Goal: Contribute content: Add original content to the website for others to see

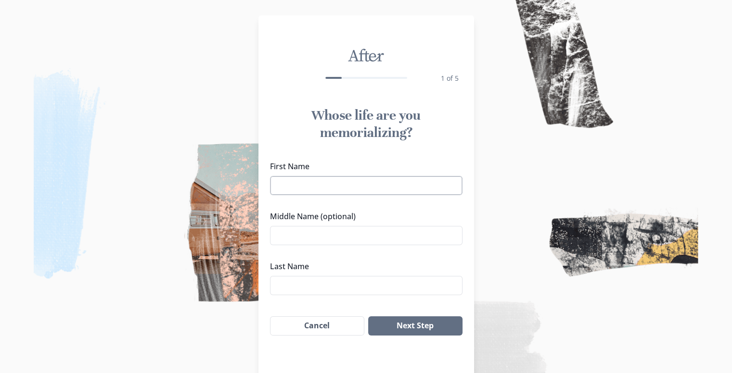
click at [381, 189] on input "First Name" at bounding box center [366, 185] width 192 height 19
type input "[PERSON_NAME]"
click at [352, 237] on input "Middle Name (optional)" at bounding box center [366, 235] width 192 height 19
type input "[PERSON_NAME]"
click at [317, 294] on input "Last Name" at bounding box center [366, 285] width 192 height 19
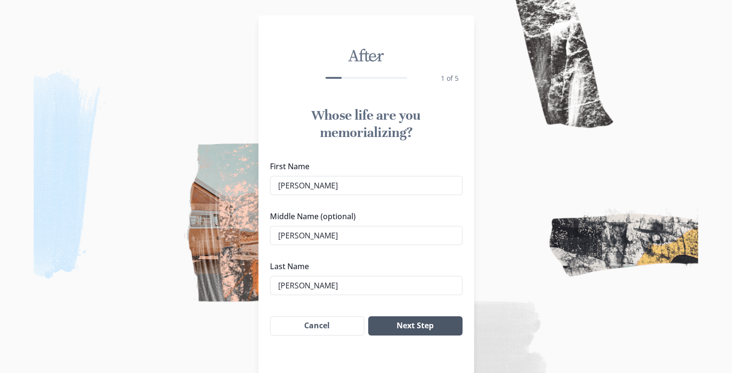
type input "[PERSON_NAME]"
click at [404, 323] on button "Next Step" at bounding box center [415, 325] width 94 height 19
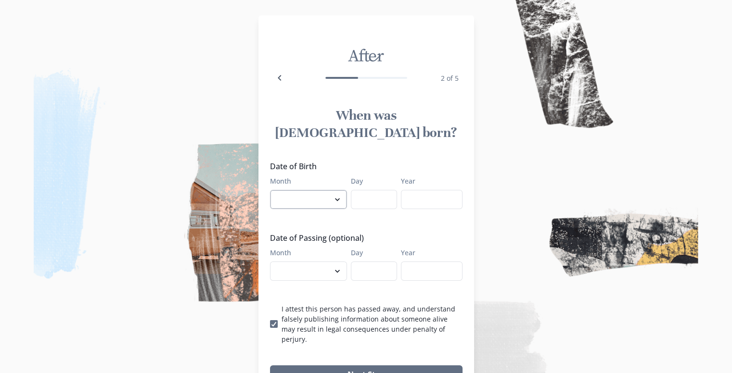
click at [333, 190] on select "January February March April May June July August September October November De…" at bounding box center [308, 199] width 77 height 19
select select "9"
click at [273, 190] on select "January February March April May June July August September October November De…" at bounding box center [308, 199] width 77 height 19
click at [377, 190] on input "Day" at bounding box center [374, 199] width 46 height 19
type input "26"
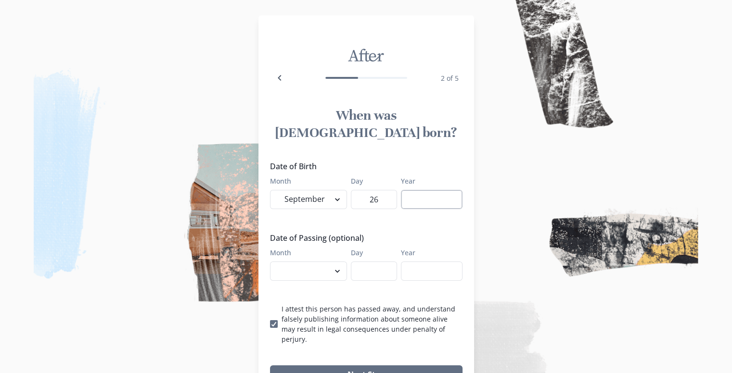
click at [420, 190] on input "Year" at bounding box center [432, 199] width 62 height 19
type input "1954"
click at [337, 262] on select "January February March April May June July August September October November De…" at bounding box center [308, 271] width 77 height 19
select select "8"
click at [273, 262] on select "January February March April May June July August September October November De…" at bounding box center [308, 271] width 77 height 19
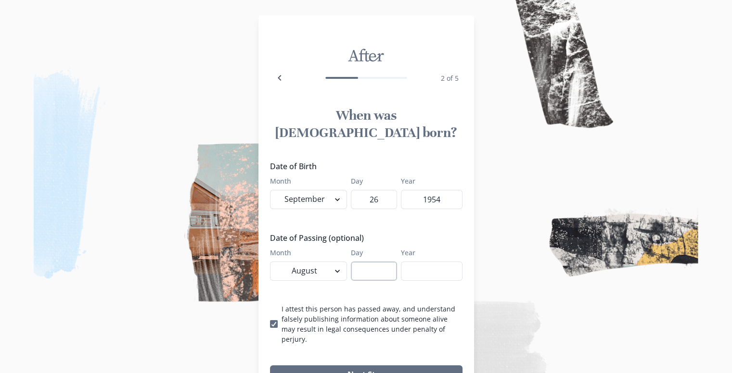
click at [387, 262] on input "Day" at bounding box center [374, 271] width 46 height 19
type input "22"
type input "2025"
click at [381, 366] on button "Next Step" at bounding box center [366, 375] width 192 height 19
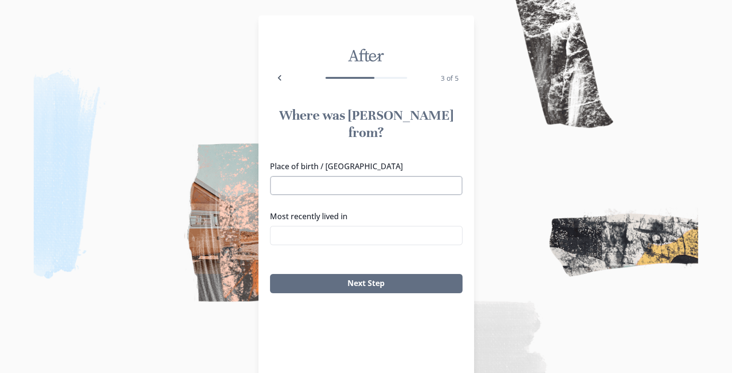
click at [354, 176] on input "Place of birth / [GEOGRAPHIC_DATA]" at bounding box center [366, 185] width 192 height 19
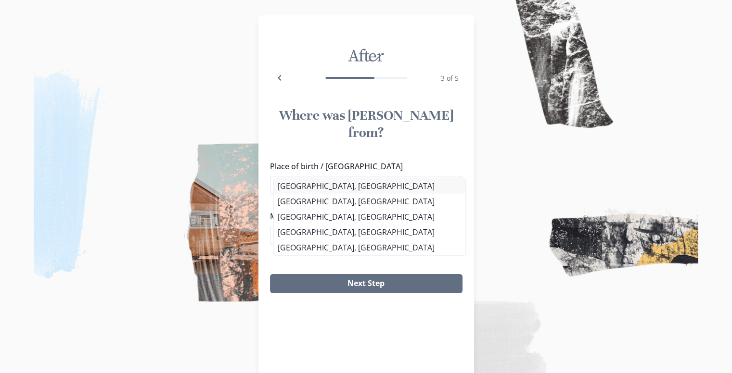
click at [316, 189] on li "[GEOGRAPHIC_DATA], [GEOGRAPHIC_DATA]" at bounding box center [369, 185] width 191 height 15
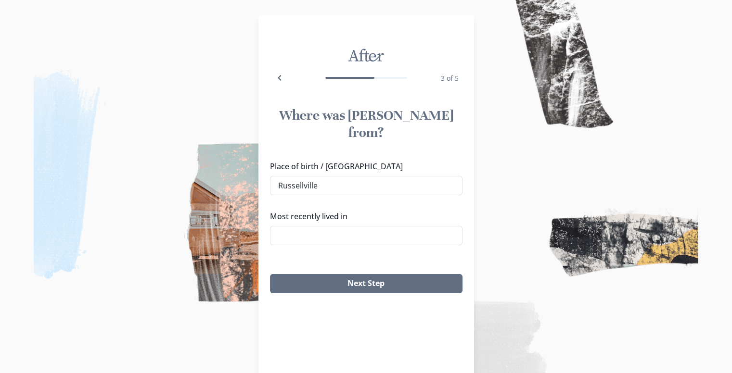
type input "[GEOGRAPHIC_DATA], [GEOGRAPHIC_DATA]"
click at [312, 226] on input "Most recently lived in" at bounding box center [366, 235] width 192 height 19
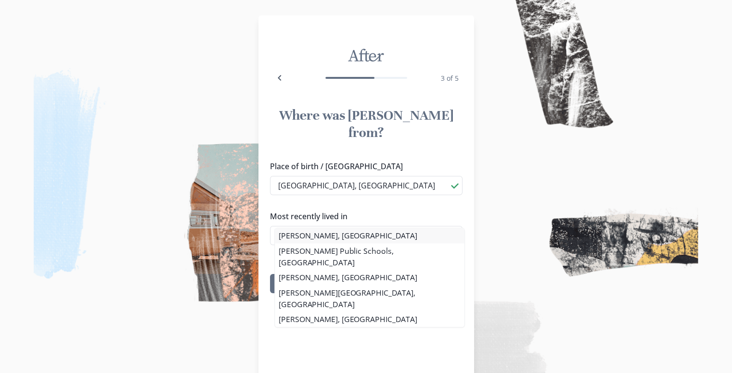
click at [304, 236] on li "[PERSON_NAME], [GEOGRAPHIC_DATA]" at bounding box center [370, 235] width 190 height 15
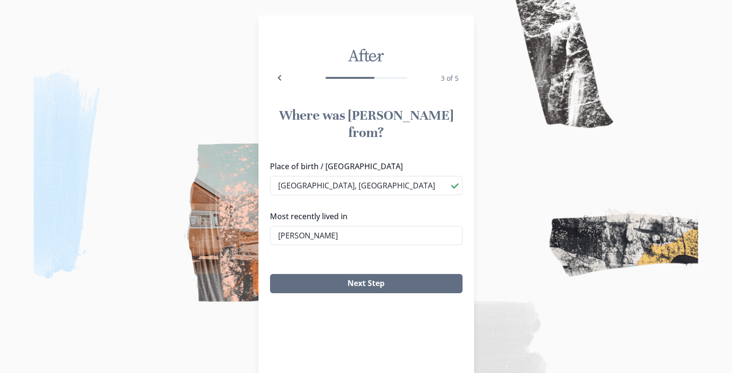
type input "[PERSON_NAME], [GEOGRAPHIC_DATA]"
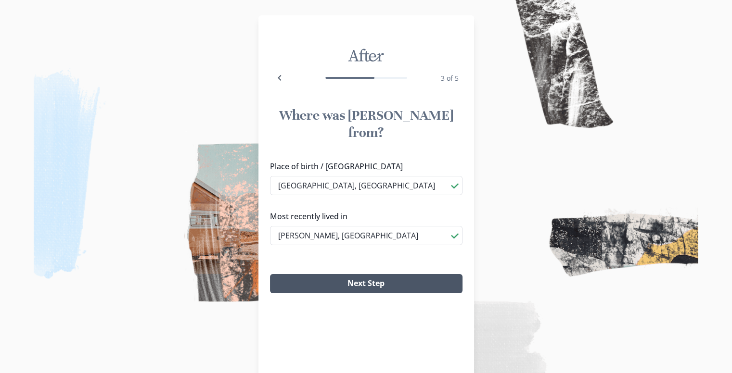
click at [367, 274] on button "Next Step" at bounding box center [366, 283] width 192 height 19
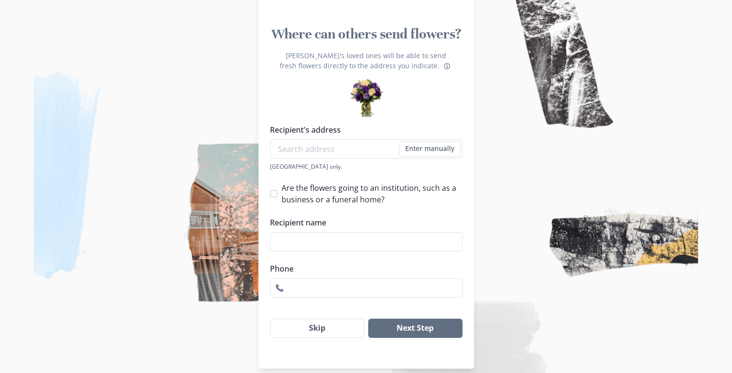
scroll to position [91, 0]
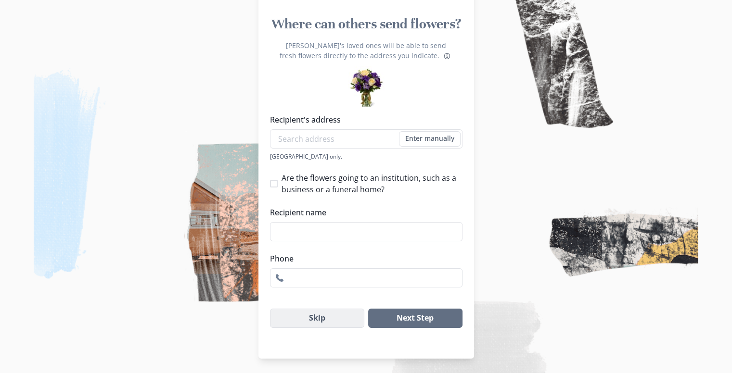
click at [344, 318] on button "Skip" at bounding box center [317, 318] width 95 height 19
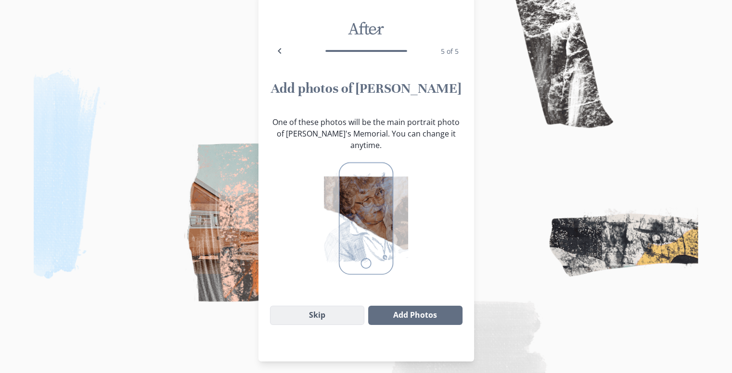
click at [339, 306] on button "Skip" at bounding box center [317, 315] width 95 height 19
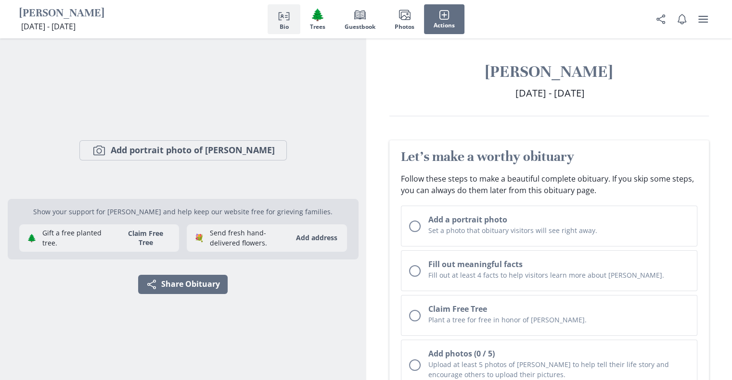
drag, startPoint x: 729, startPoint y: 37, endPoint x: 733, endPoint y: 56, distance: 20.0
click at [732, 56] on html "[PERSON_NAME] [DATE] - [DATE] [DATE] - [DATE] Person profile Bio 🌲 Trees Book G…" at bounding box center [366, 190] width 732 height 380
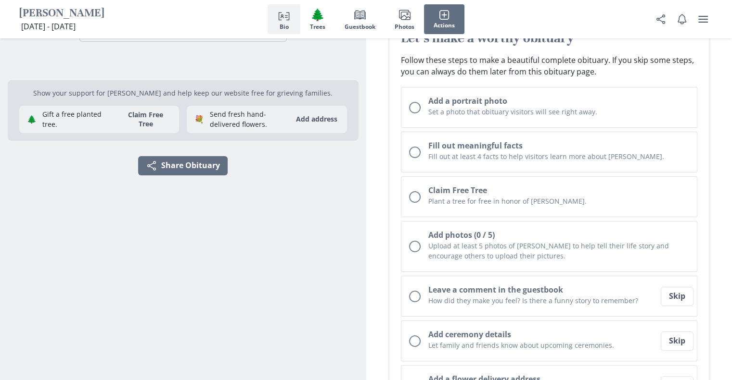
scroll to position [125, 0]
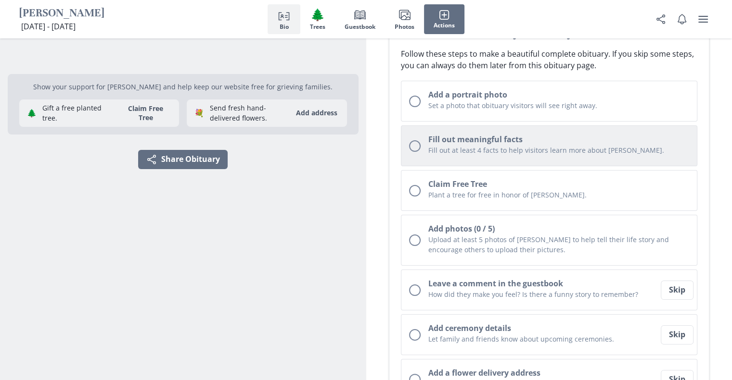
click at [415, 147] on div "Unchecked circle" at bounding box center [415, 146] width 12 height 12
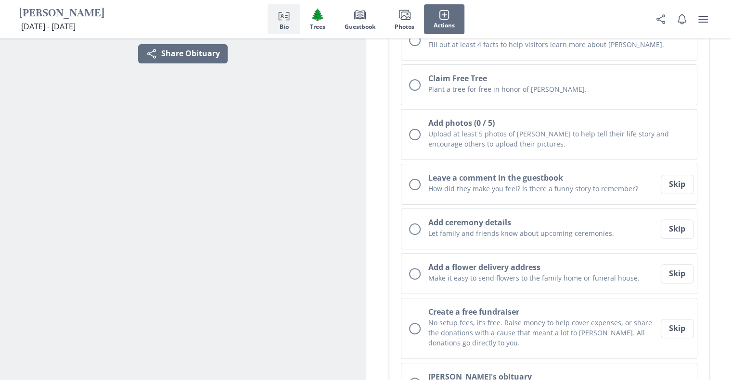
scroll to position [234, 0]
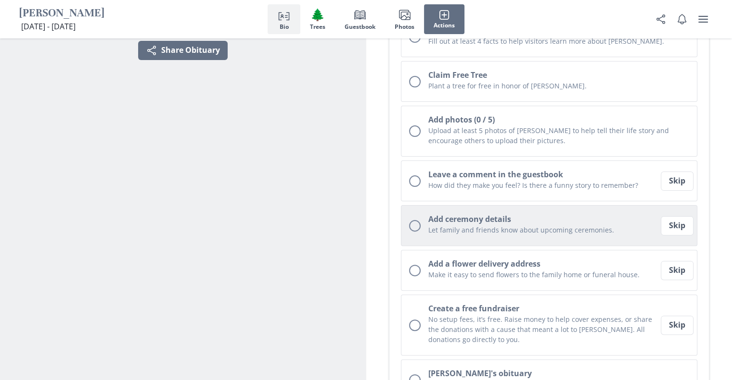
click at [417, 222] on div "Unchecked circle" at bounding box center [415, 226] width 12 height 12
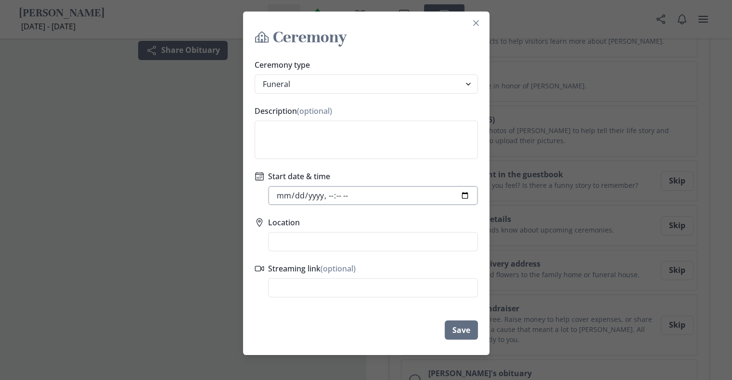
click at [361, 193] on input "Start date & time" at bounding box center [373, 195] width 210 height 19
type input "[DATE]T10:00"
click at [318, 139] on textarea "Description (optional)" at bounding box center [365, 140] width 223 height 38
type textarea "Visitation will be @ 10 am til 12 pm, funeral to follow right after visitation"
click at [297, 246] on input "Location" at bounding box center [373, 241] width 210 height 19
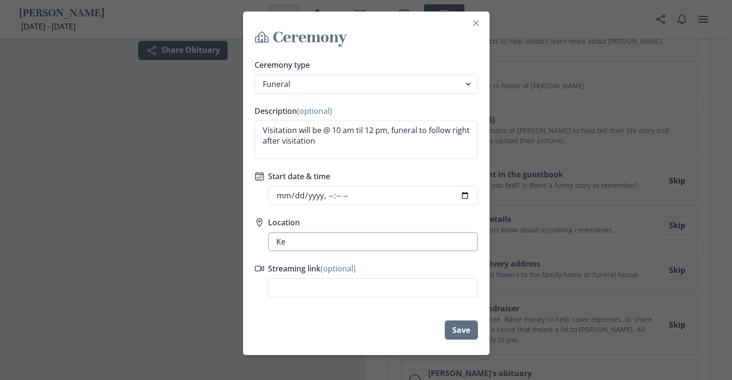
type input "K"
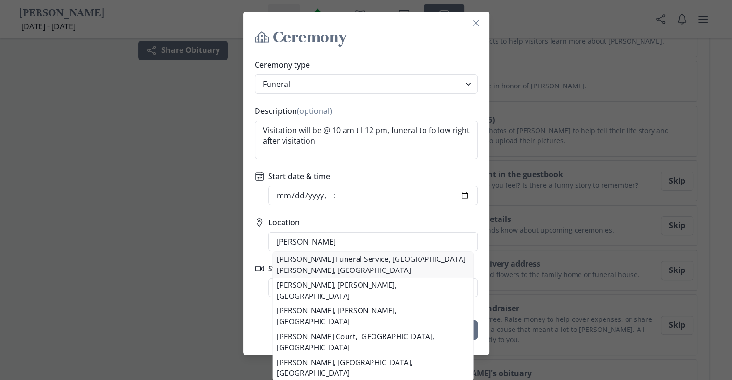
click at [367, 262] on li "[PERSON_NAME] Funeral Service, [GEOGRAPHIC_DATA][PERSON_NAME], [GEOGRAPHIC_DATA]" at bounding box center [373, 265] width 200 height 26
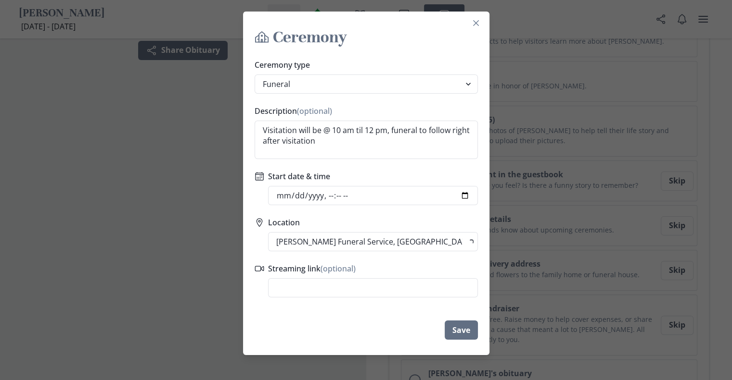
type input "[PERSON_NAME] Funeral Service, [STREET_ADDRESS][PERSON_NAME]"
click at [468, 330] on button "Save" at bounding box center [460, 330] width 33 height 19
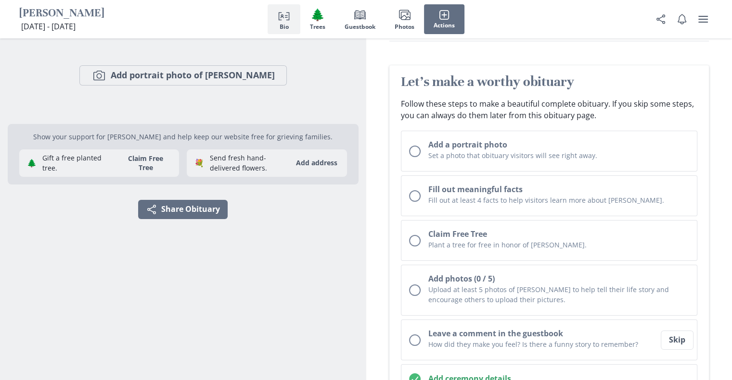
scroll to position [65, 0]
